Goal: Task Accomplishment & Management: Use online tool/utility

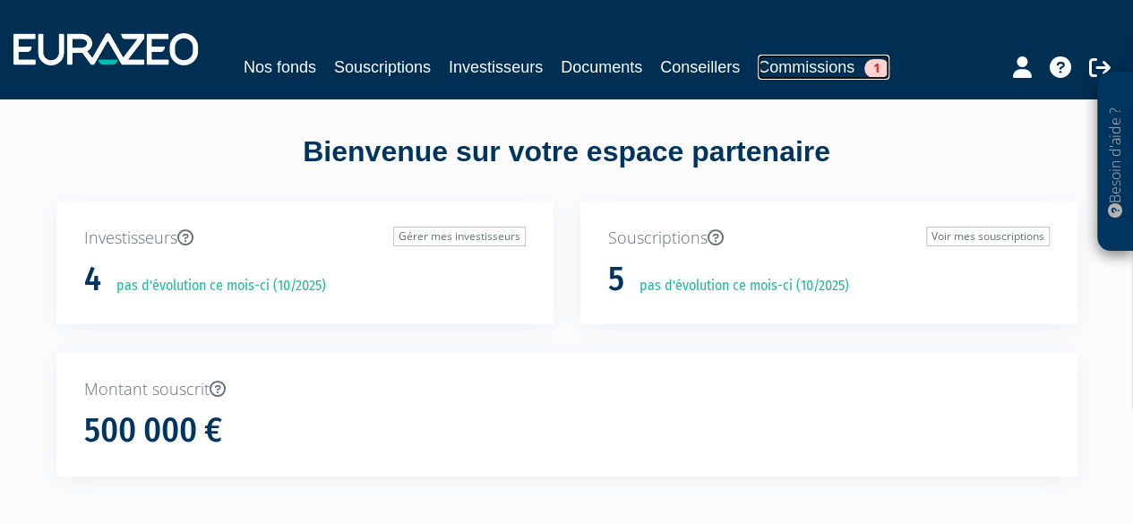
click at [803, 70] on link "Commissions 1" at bounding box center [824, 67] width 132 height 25
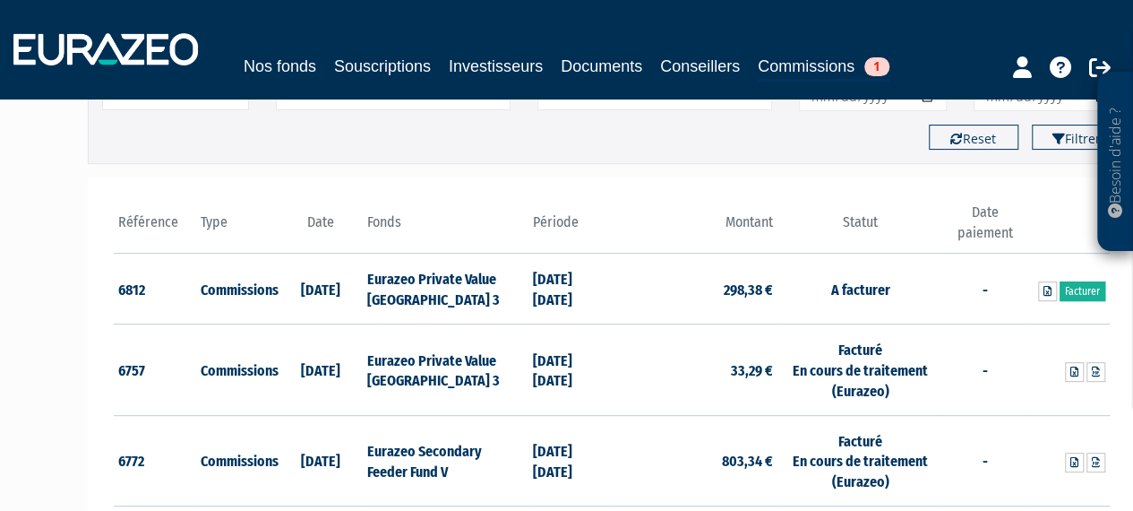
scroll to position [177, 0]
click at [1072, 287] on link "Facturer" at bounding box center [1083, 292] width 46 height 20
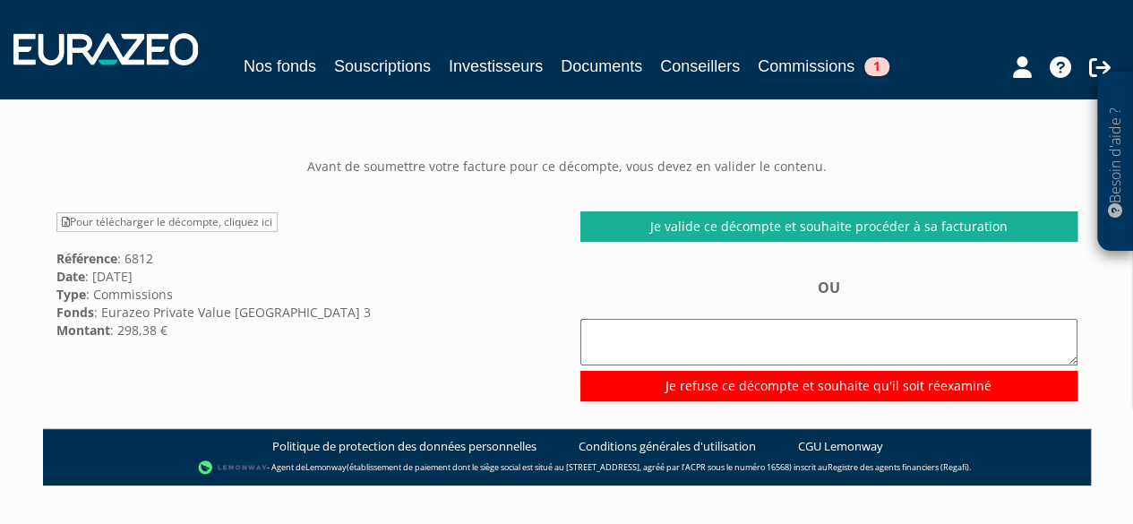
scroll to position [125, 0]
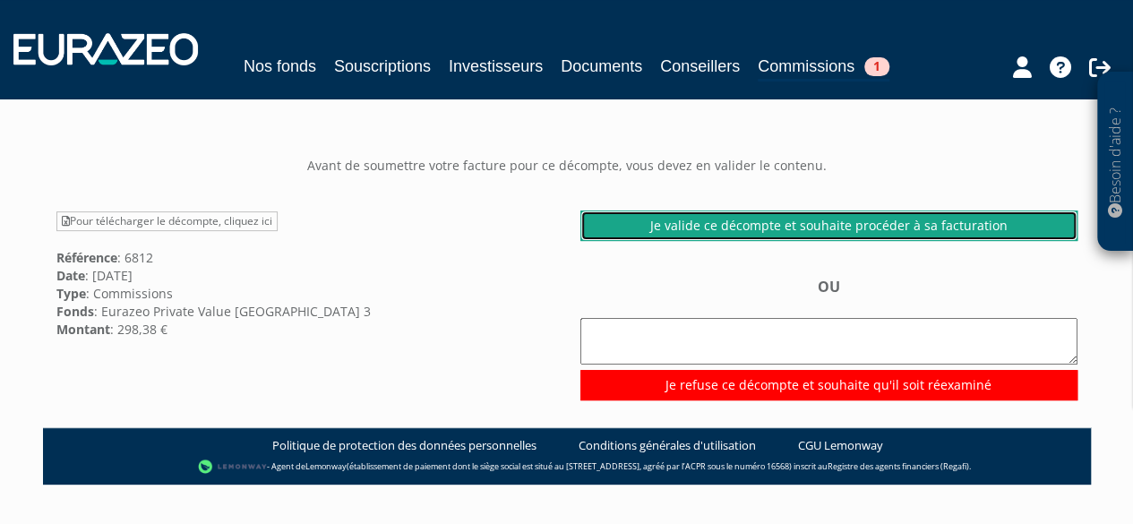
click at [805, 220] on link "Je valide ce décompte et souhaite procéder à sa facturation" at bounding box center [829, 226] width 497 height 30
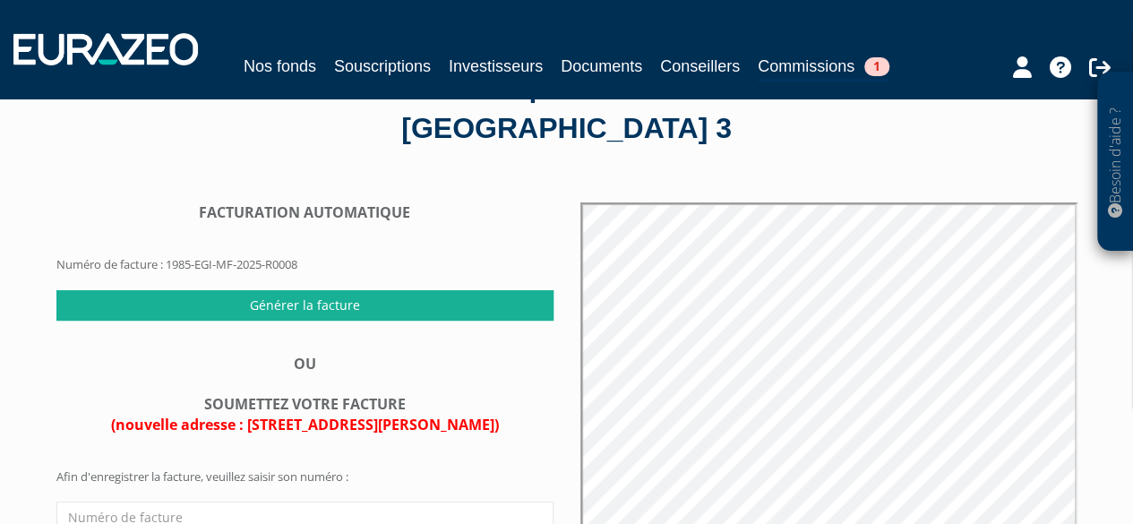
scroll to position [78, 0]
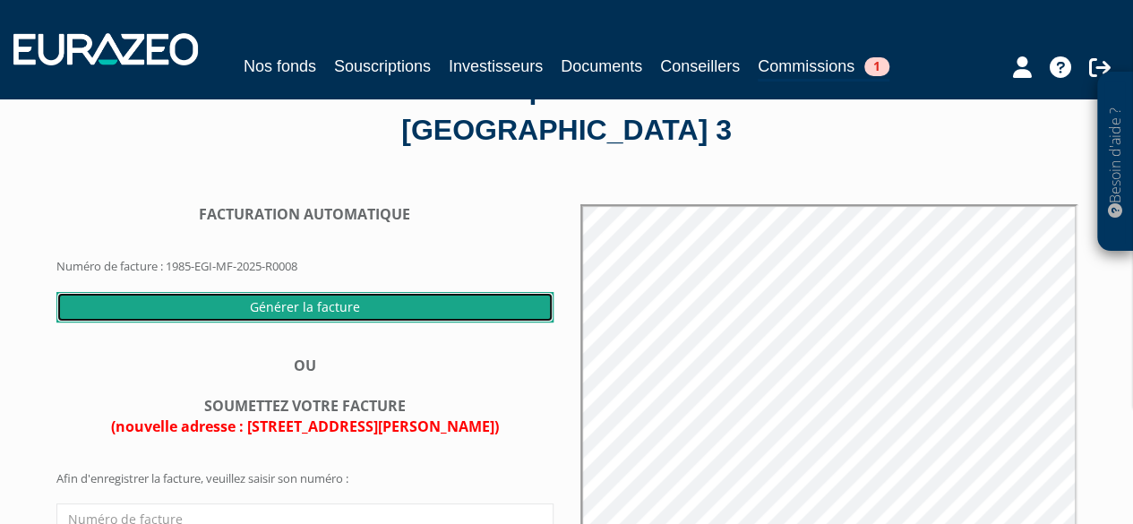
click at [288, 300] on input "Générer la facture" at bounding box center [304, 307] width 497 height 30
